Goal: Use online tool/utility: Use online tool/utility

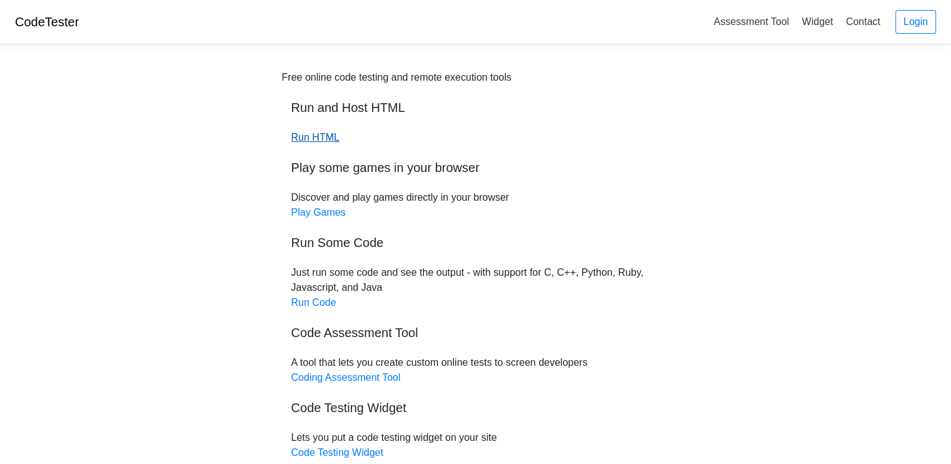
click at [319, 138] on link "Run HTML" at bounding box center [315, 137] width 48 height 11
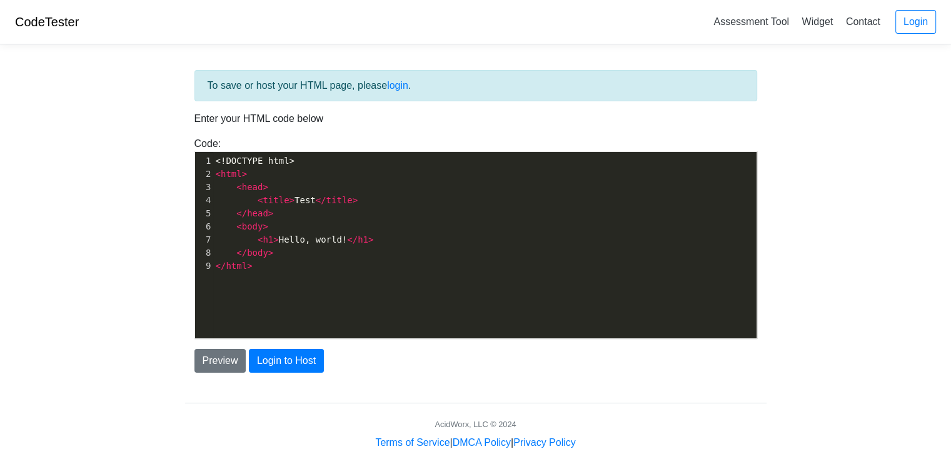
click at [306, 163] on pre "<!DOCTYPE html>" at bounding box center [489, 160] width 553 height 13
click at [214, 162] on pre "<!DOCTYPE html>" at bounding box center [489, 160] width 553 height 13
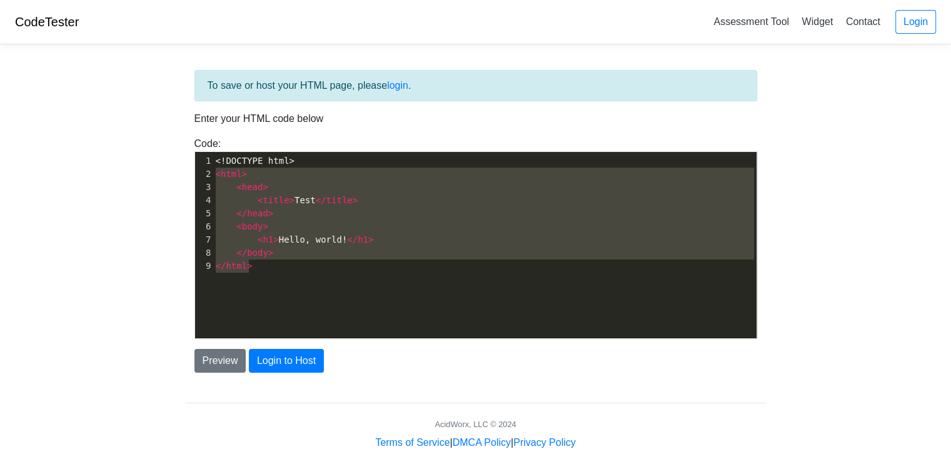
type textarea "<!DOCTYPE html> <html> <head> <title>Test</title> </head> <body> <h1>Hello, wor…"
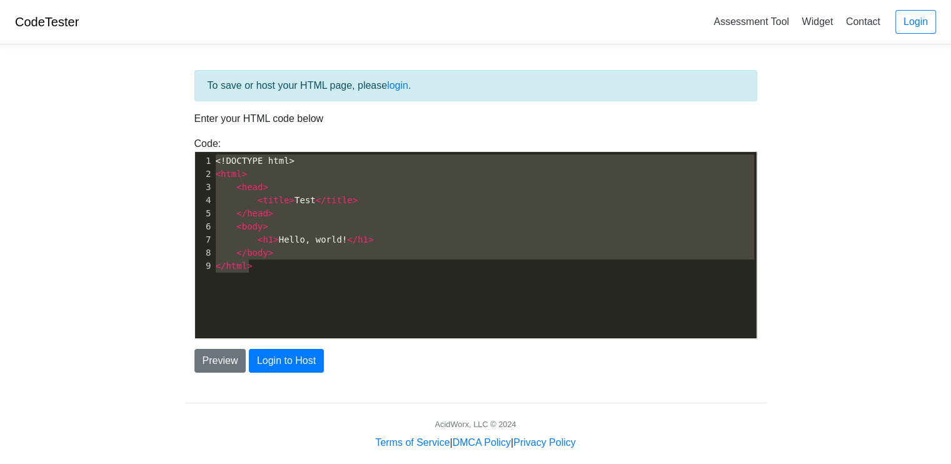
drag, startPoint x: 268, startPoint y: 274, endPoint x: 185, endPoint y: 153, distance: 147.0
click at [185, 153] on div "Code: <!DOCTYPE html> <html> <head> <title>Test</title> </head> <body> <h1>Hell…" at bounding box center [475, 237] width 581 height 203
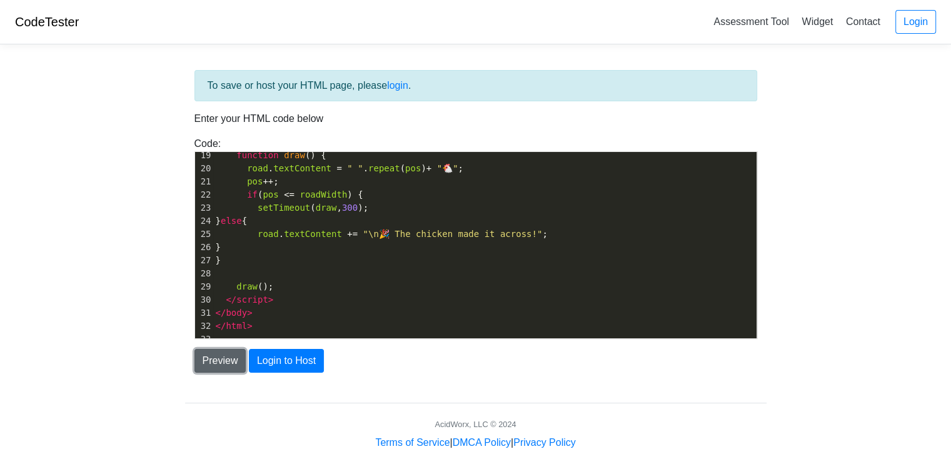
click at [211, 363] on button "Preview" at bounding box center [220, 361] width 52 height 24
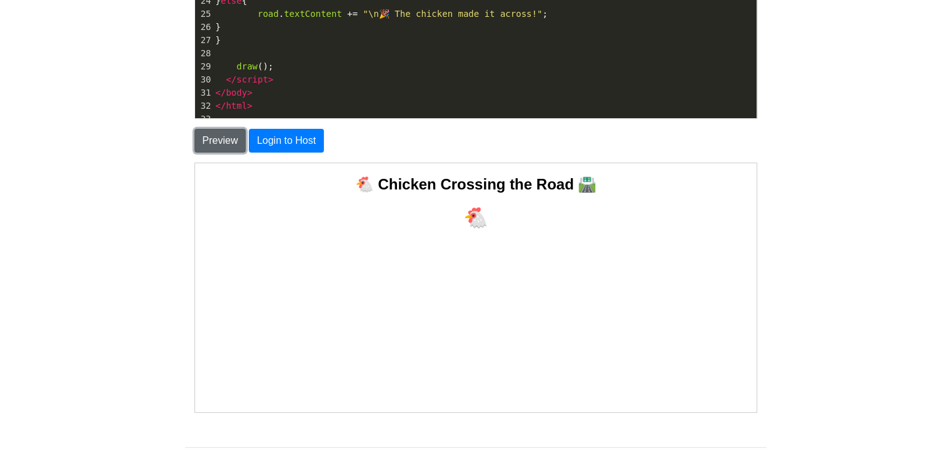
scroll to position [220, 0]
